Goal: Task Accomplishment & Management: Use online tool/utility

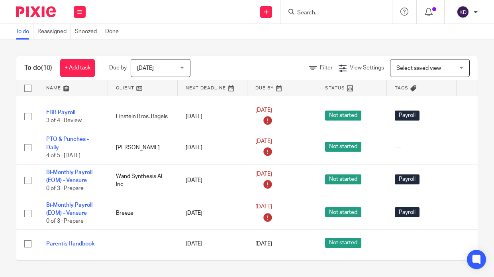
scroll to position [40, 0]
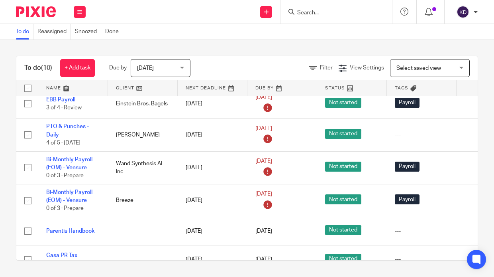
click at [39, 16] on img at bounding box center [36, 11] width 40 height 11
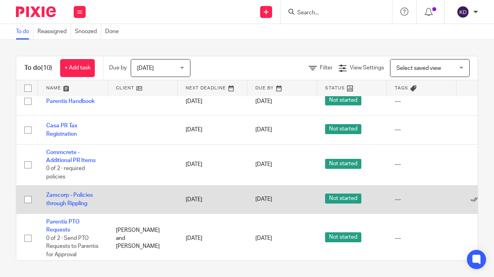
scroll to position [178, 0]
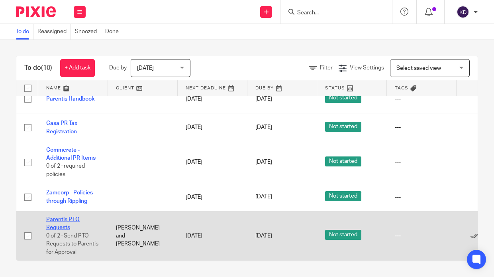
click at [57, 216] on link "Parentis PTO Requests" at bounding box center [62, 223] width 33 height 14
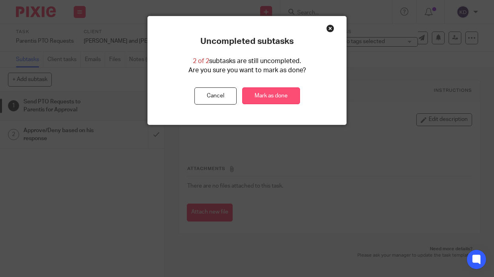
click at [266, 98] on link "Mark as done" at bounding box center [271, 95] width 58 height 17
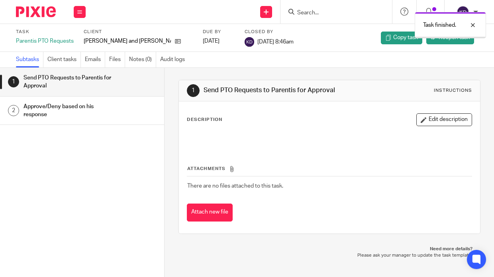
click at [41, 10] on img at bounding box center [36, 11] width 40 height 11
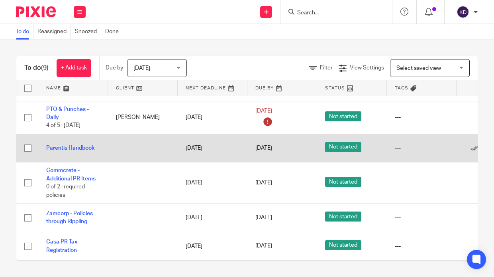
scroll to position [129, 0]
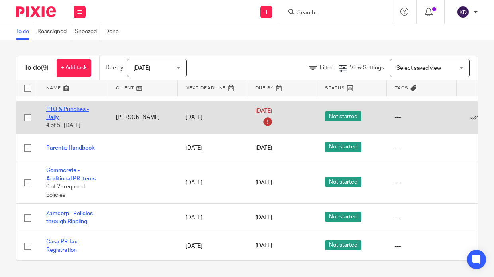
click at [55, 110] on link "PTO & Punches - Daily" at bounding box center [67, 113] width 43 height 14
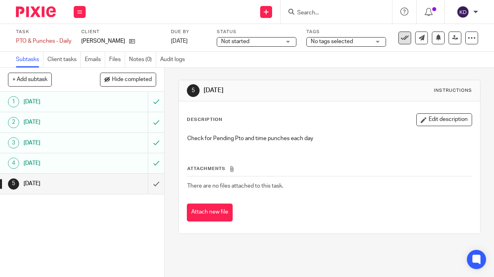
click at [401, 41] on icon at bounding box center [405, 38] width 8 height 8
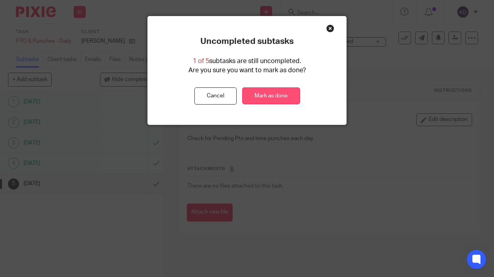
click at [267, 93] on link "Mark as done" at bounding box center [271, 95] width 58 height 17
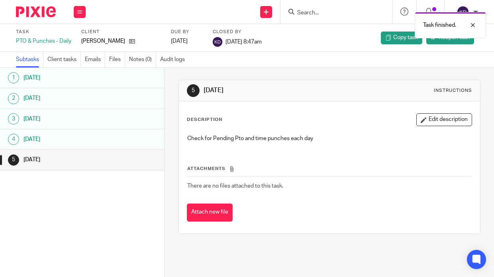
click at [38, 14] on img at bounding box center [36, 11] width 40 height 11
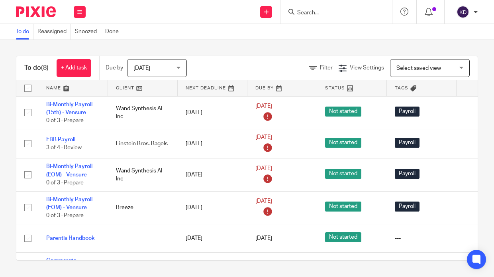
scroll to position [96, 0]
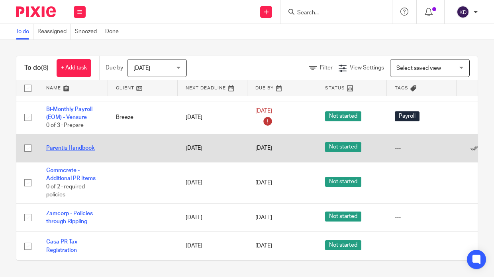
click at [80, 145] on link "Parentis Handbook" at bounding box center [70, 148] width 49 height 6
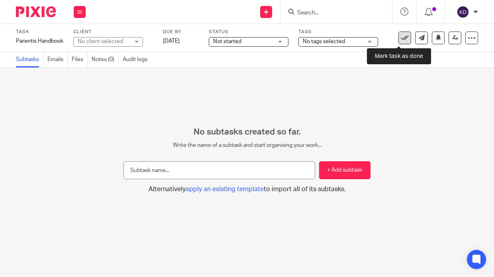
click at [401, 38] on icon at bounding box center [405, 38] width 8 height 8
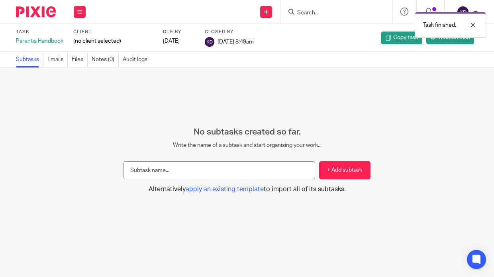
click at [38, 5] on div at bounding box center [33, 12] width 66 height 24
click at [32, 8] on img at bounding box center [36, 11] width 40 height 11
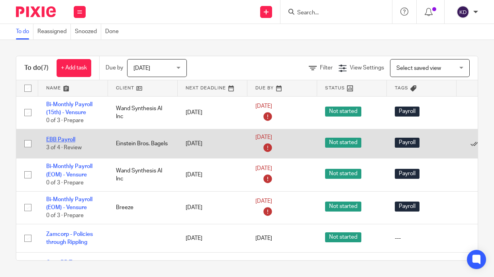
click at [67, 140] on link "EBB Payroll" at bounding box center [60, 140] width 29 height 6
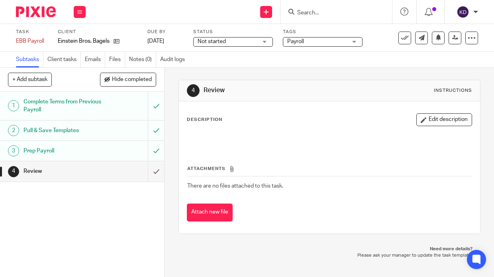
click at [34, 14] on img at bounding box center [36, 11] width 40 height 11
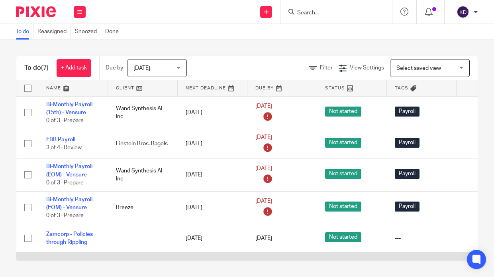
scroll to position [67, 0]
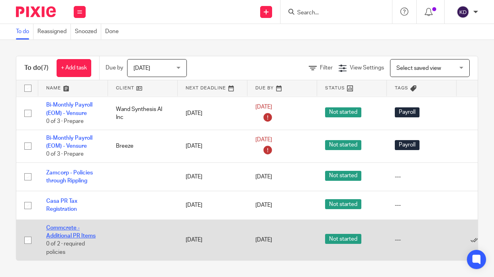
click at [69, 225] on link "Commcrete - Additional PR Items" at bounding box center [70, 232] width 49 height 14
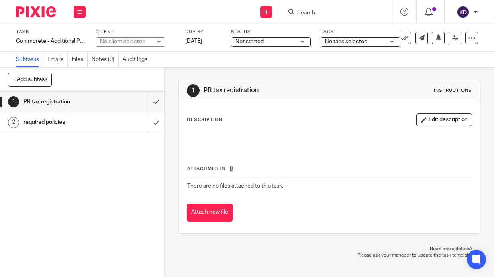
click at [42, 15] on img at bounding box center [36, 11] width 40 height 11
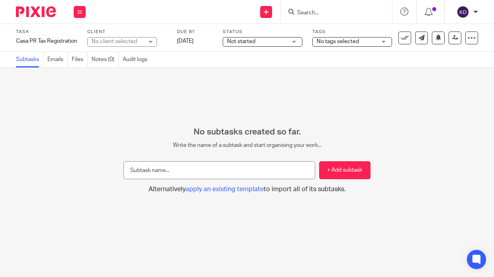
click at [34, 14] on img at bounding box center [36, 11] width 40 height 11
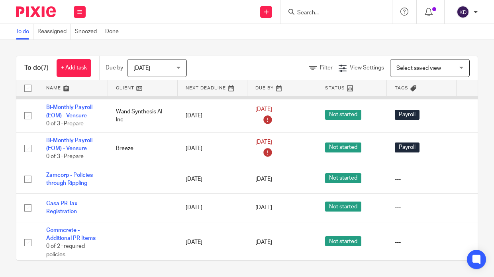
scroll to position [67, 0]
